Goal: Task Accomplishment & Management: Use online tool/utility

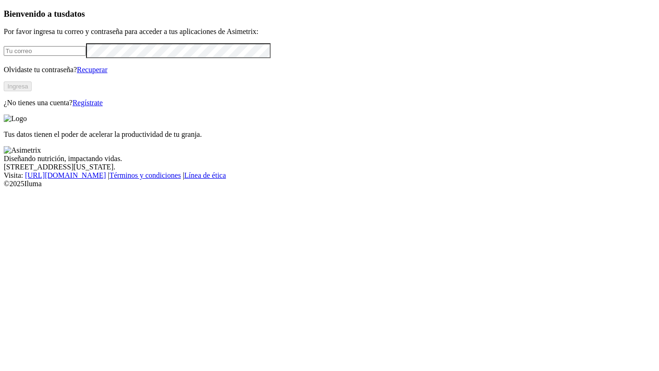
type input "[PERSON_NAME][EMAIL_ADDRESS][PERSON_NAME][DOMAIN_NAME]"
click at [32, 91] on button "Ingresa" at bounding box center [18, 86] width 28 height 10
type input "[PERSON_NAME][EMAIL_ADDRESS][PERSON_NAME][DOMAIN_NAME]"
click at [32, 91] on button "Ingresa" at bounding box center [18, 86] width 28 height 10
type input "[PERSON_NAME][EMAIL_ADDRESS][PERSON_NAME][DOMAIN_NAME]"
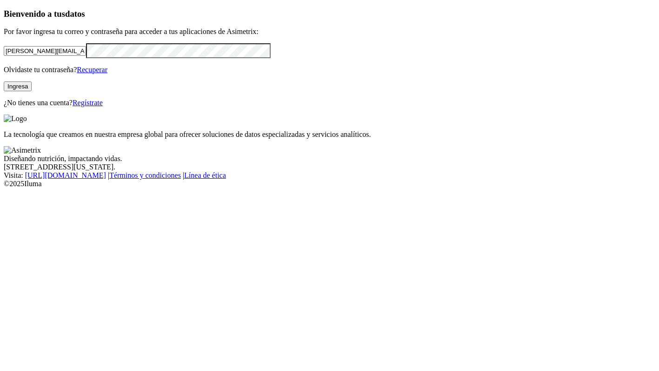
click at [32, 91] on button "Ingresa" at bounding box center [18, 86] width 28 height 10
